Goal: Find contact information: Find contact information

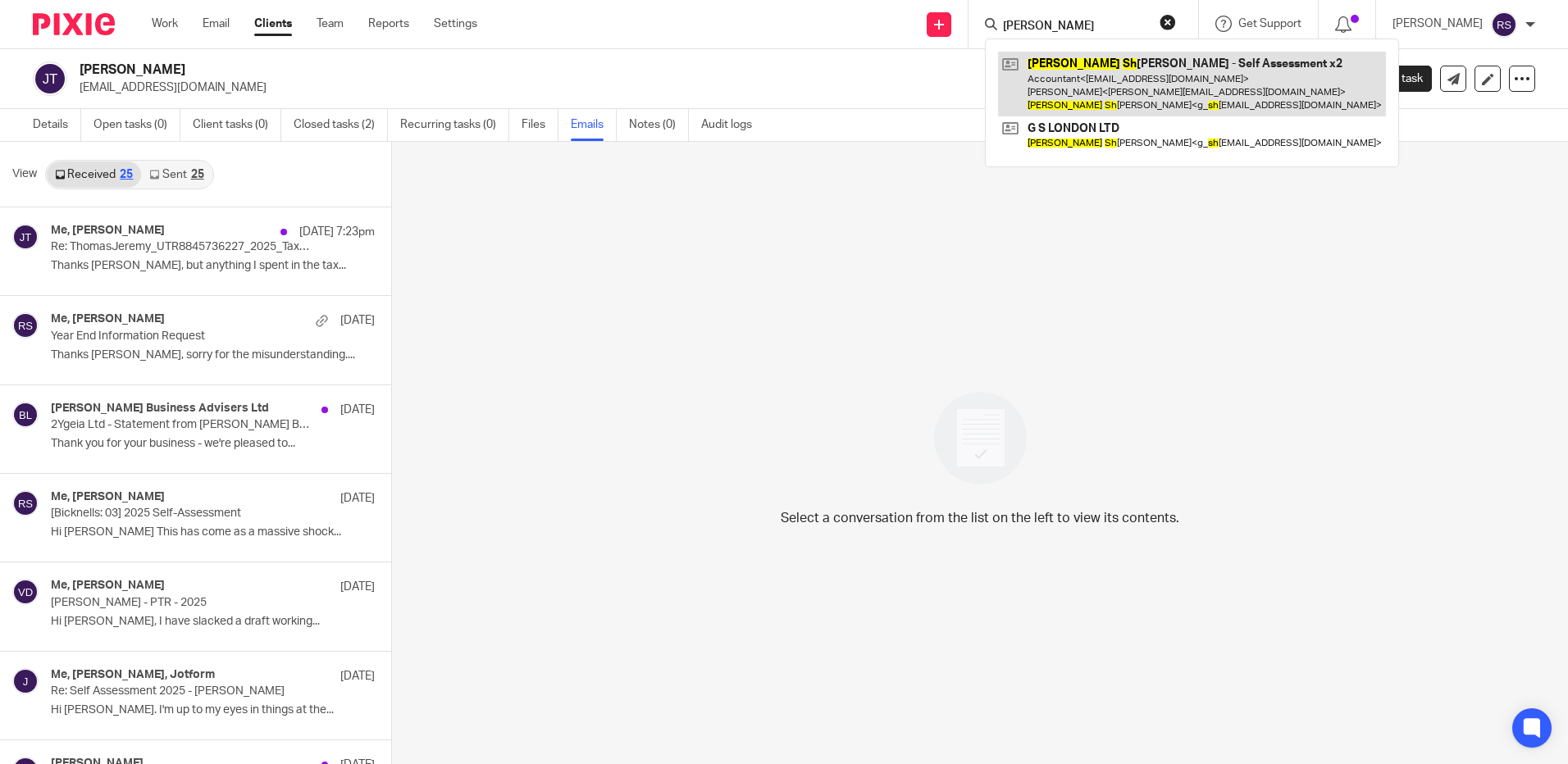
type input "gary sh"
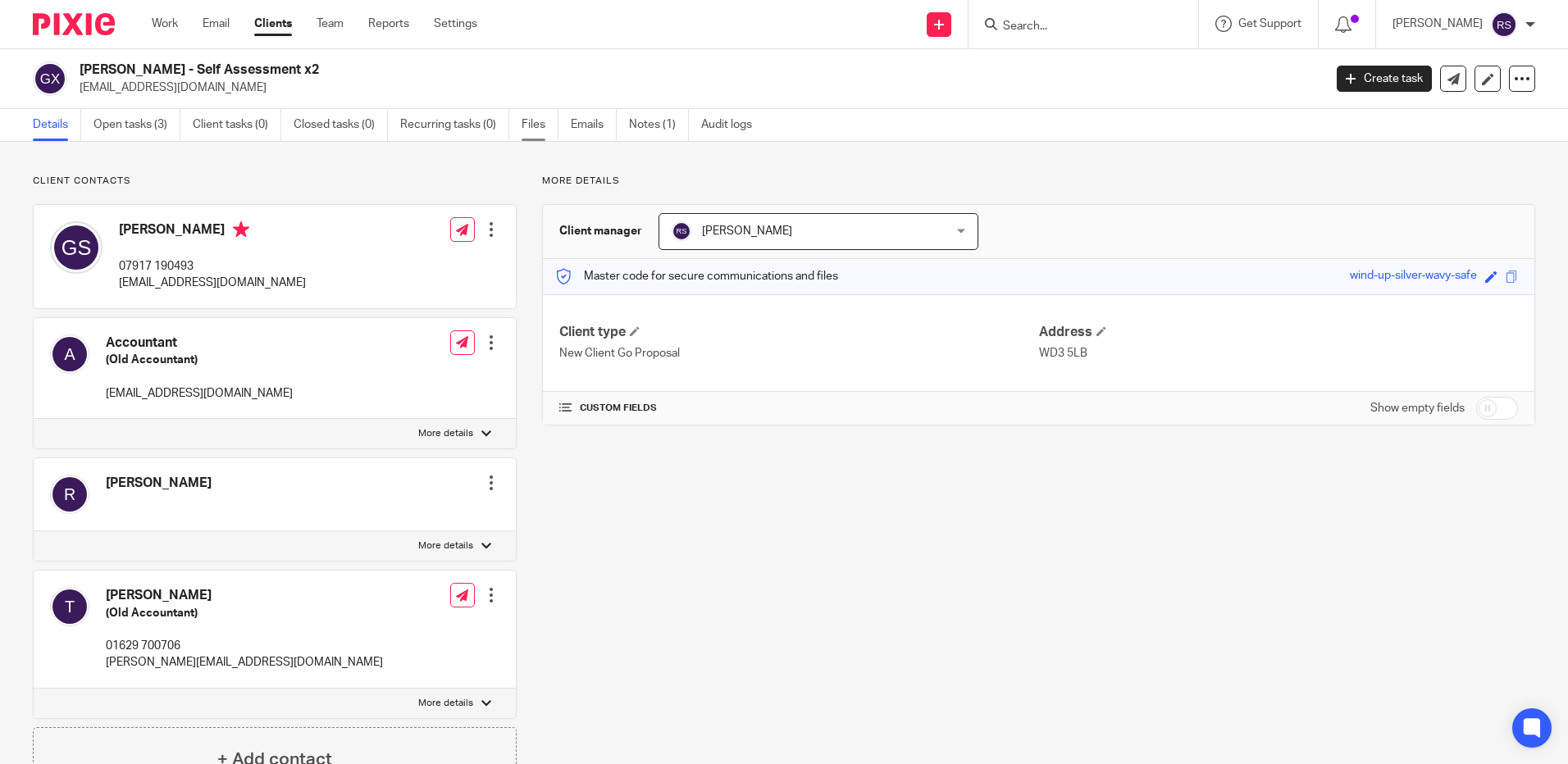
click at [533, 123] on link "Files" at bounding box center [540, 125] width 37 height 32
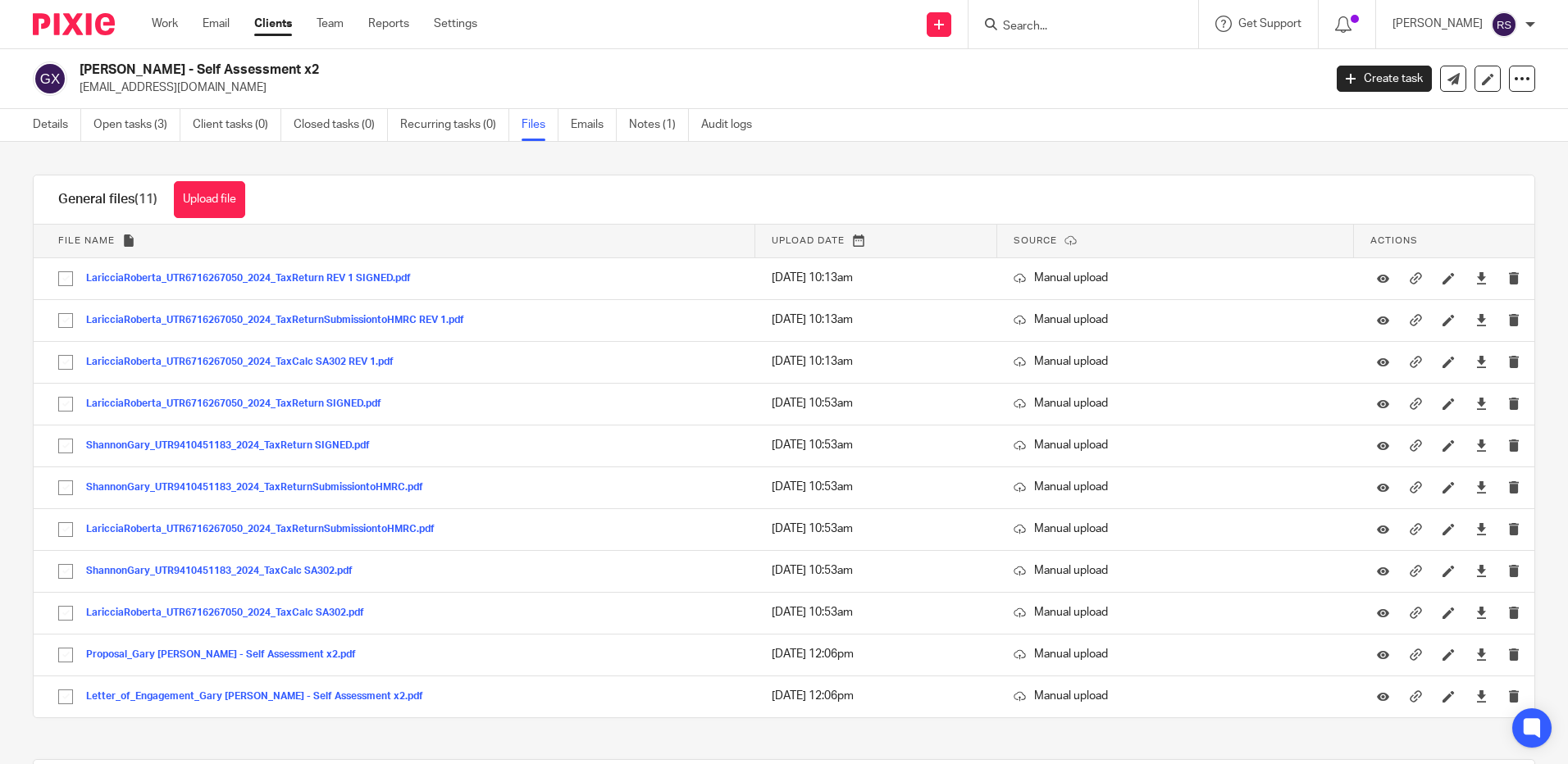
click at [1067, 25] on input "Search" at bounding box center [1076, 27] width 148 height 15
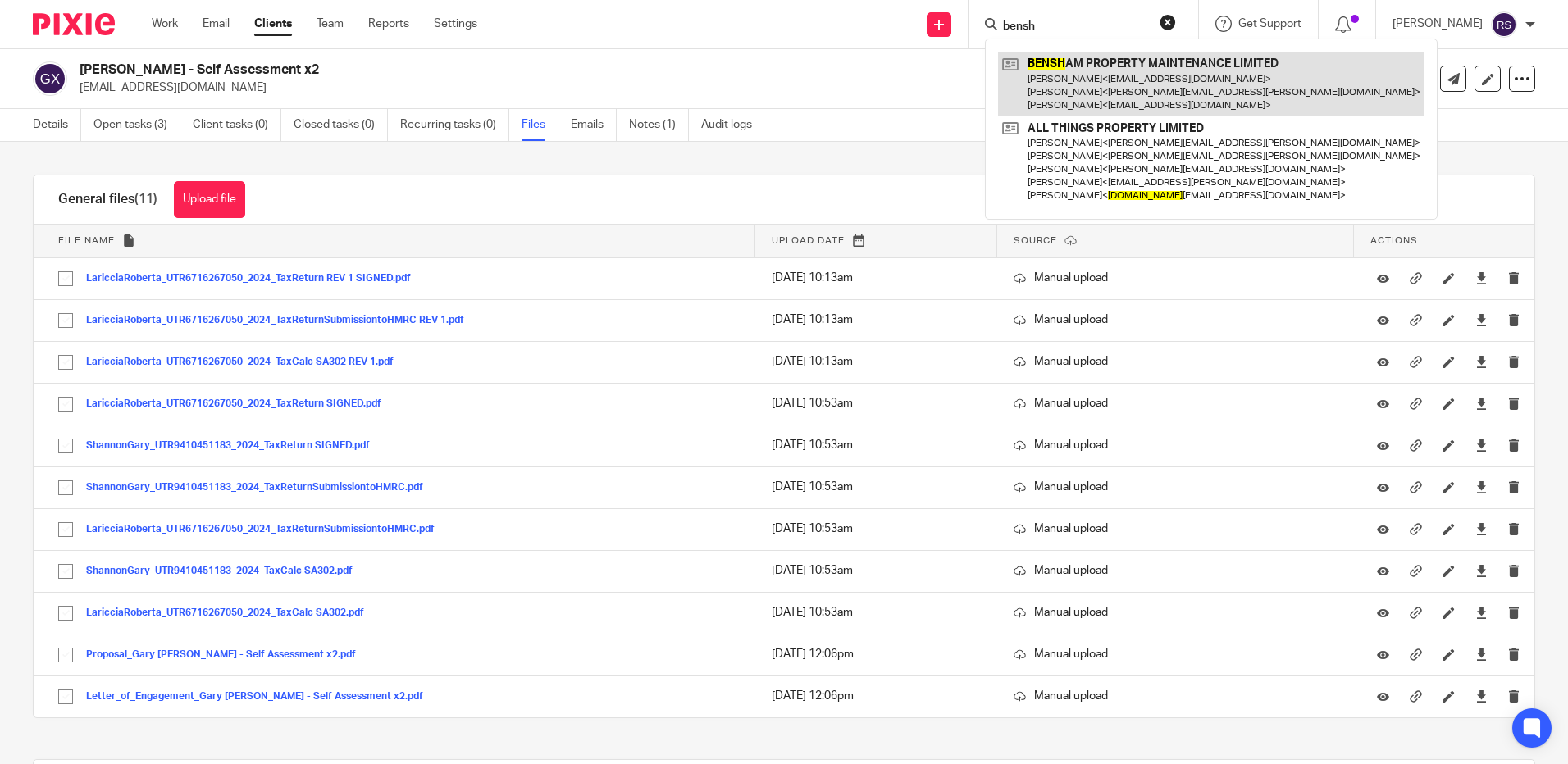
type input "bensh"
click at [1189, 93] on link at bounding box center [1211, 84] width 427 height 65
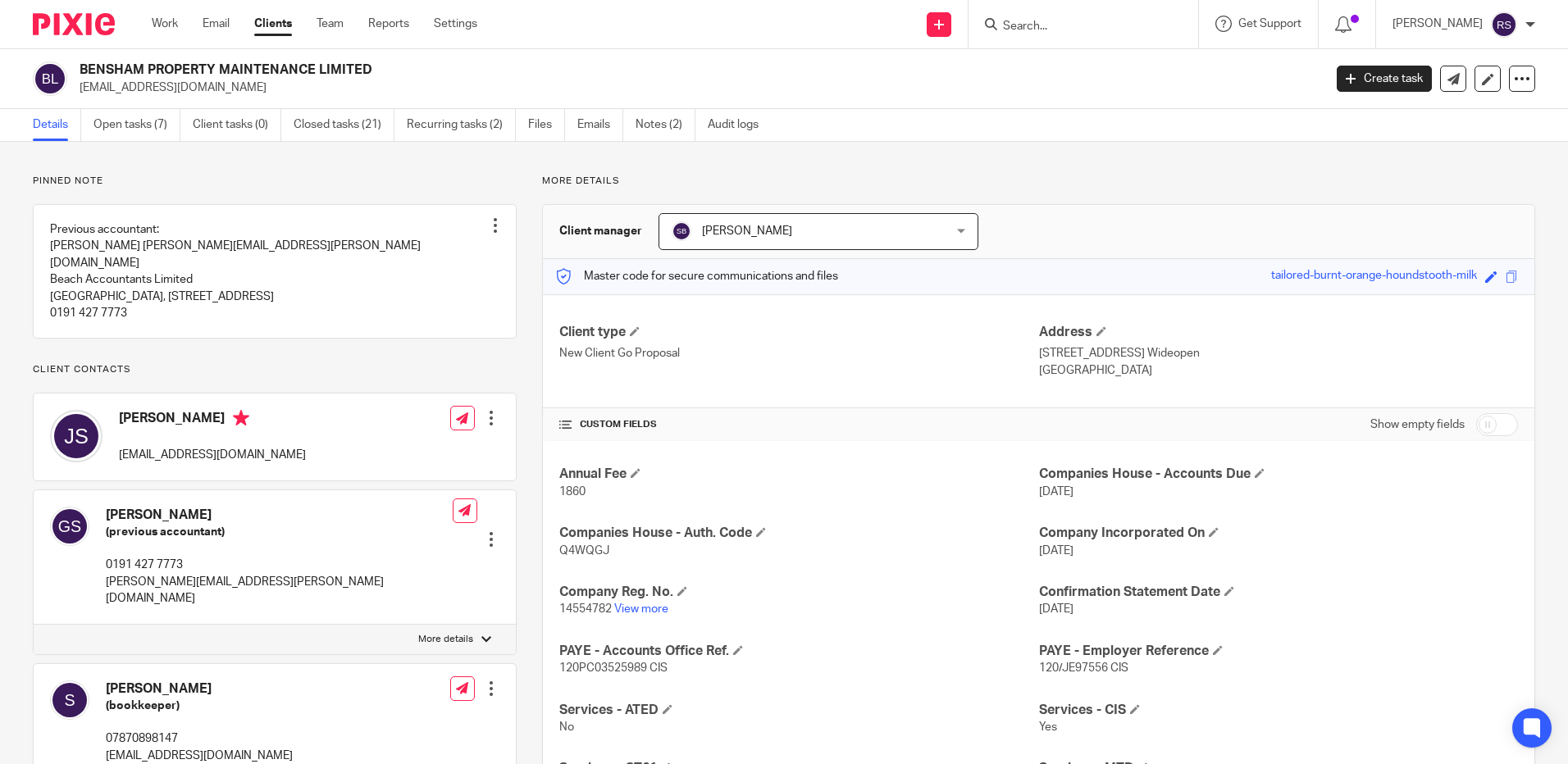
drag, startPoint x: 207, startPoint y: 94, endPoint x: 77, endPoint y: 91, distance: 130.0
click at [77, 91] on div "BENSHAM PROPERTY MAINTENANCE LIMITED [EMAIL_ADDRESS][DOMAIN_NAME]" at bounding box center [672, 78] width 1280 height 35
copy p "[EMAIL_ADDRESS][DOMAIN_NAME]"
click at [1067, 32] on input "Search" at bounding box center [1076, 27] width 148 height 15
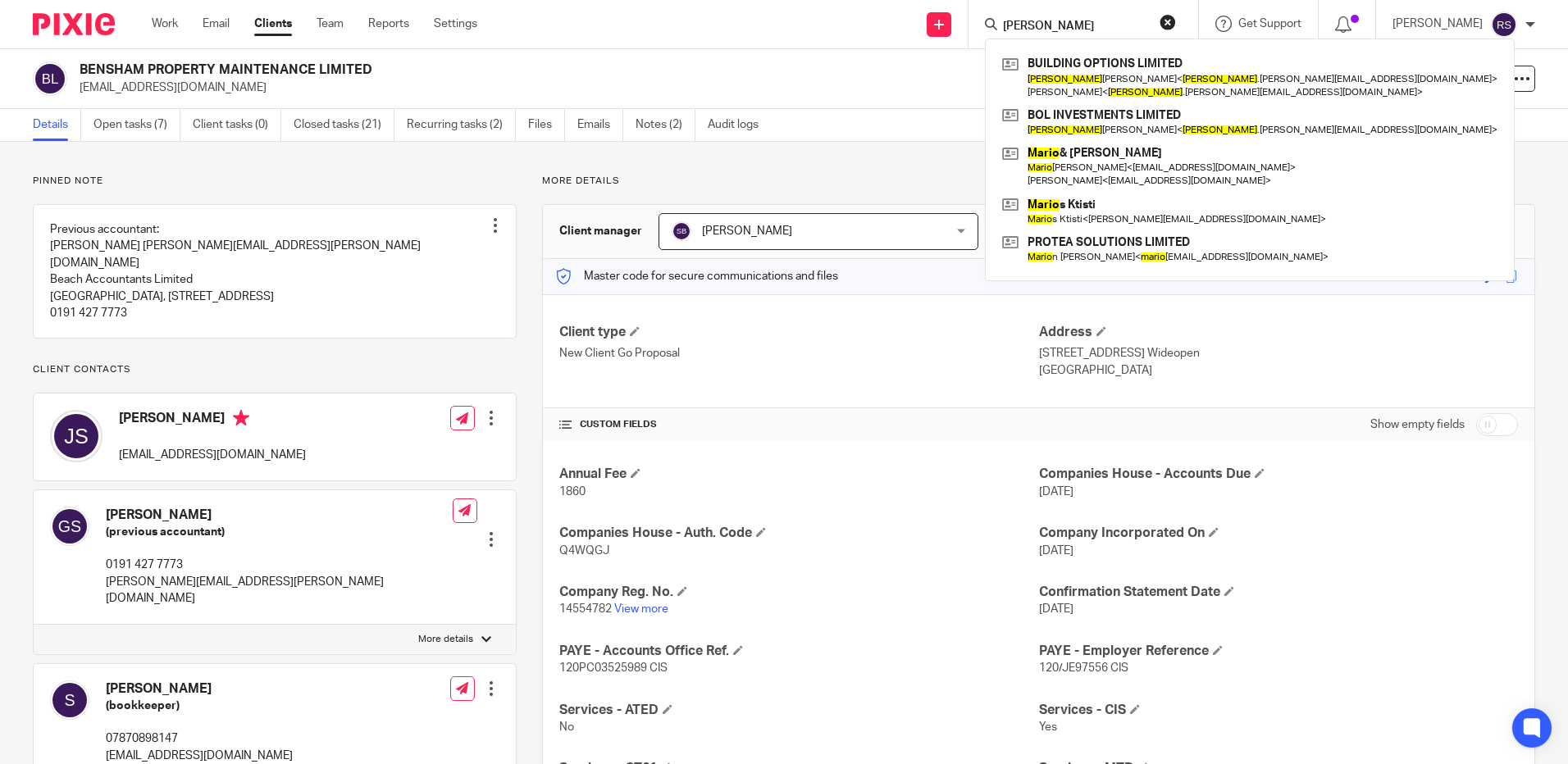
type input "[PERSON_NAME]"
